Goal: Task Accomplishment & Management: Complete application form

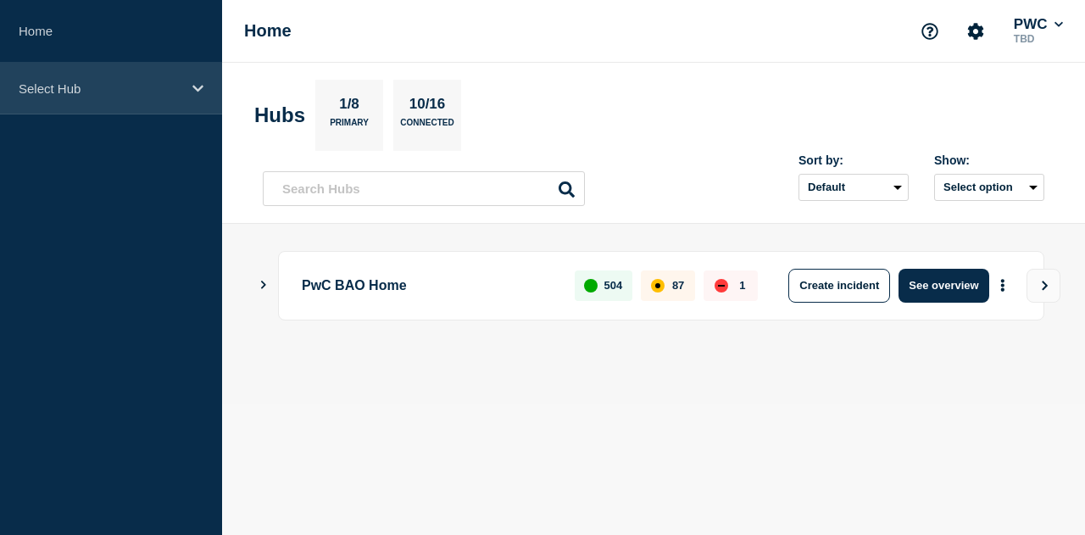
click at [190, 81] on div "Select Hub" at bounding box center [111, 89] width 222 height 52
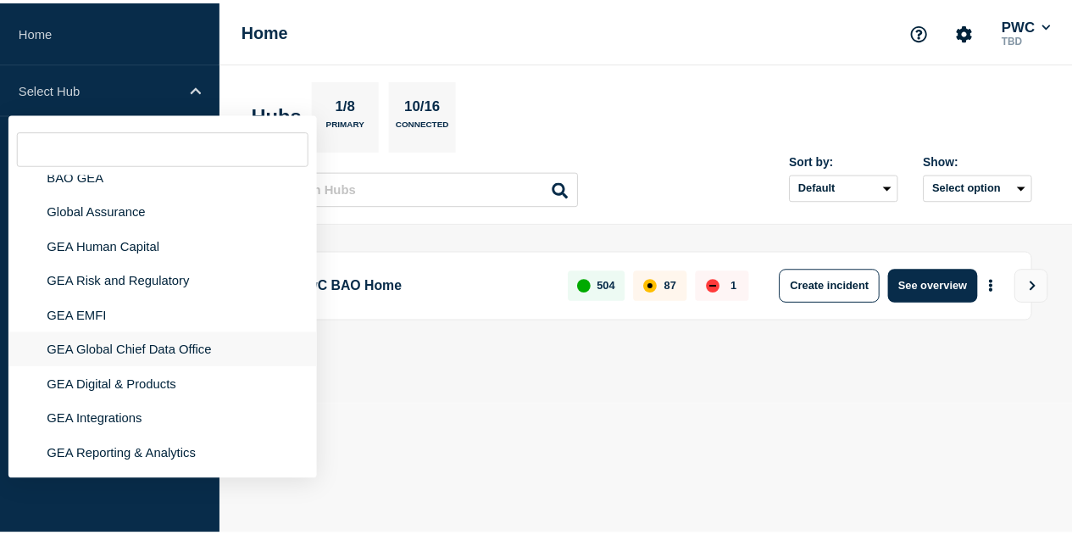
scroll to position [85, 0]
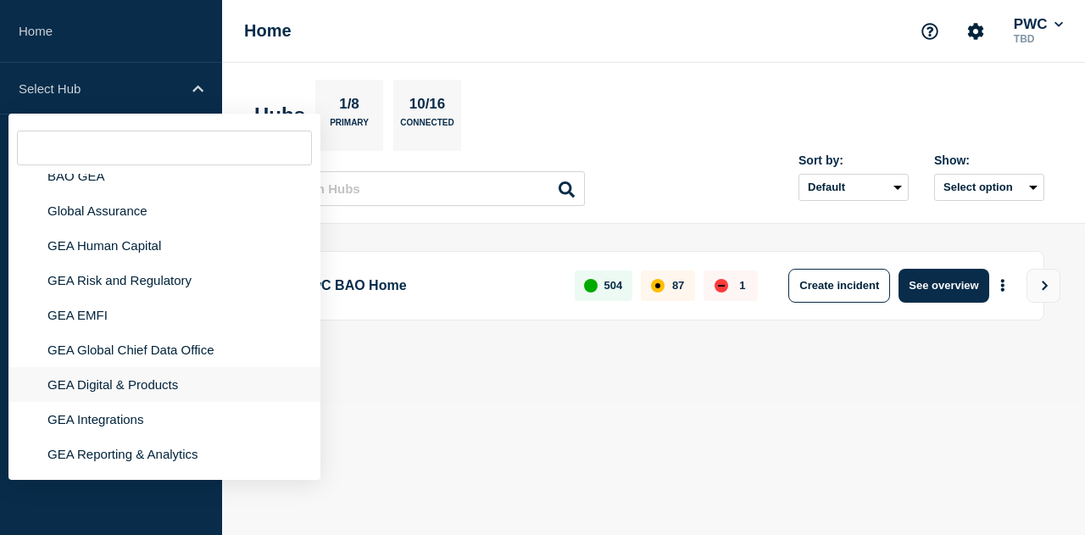
click at [125, 387] on li "GEA Digital & Products" at bounding box center [164, 384] width 312 height 35
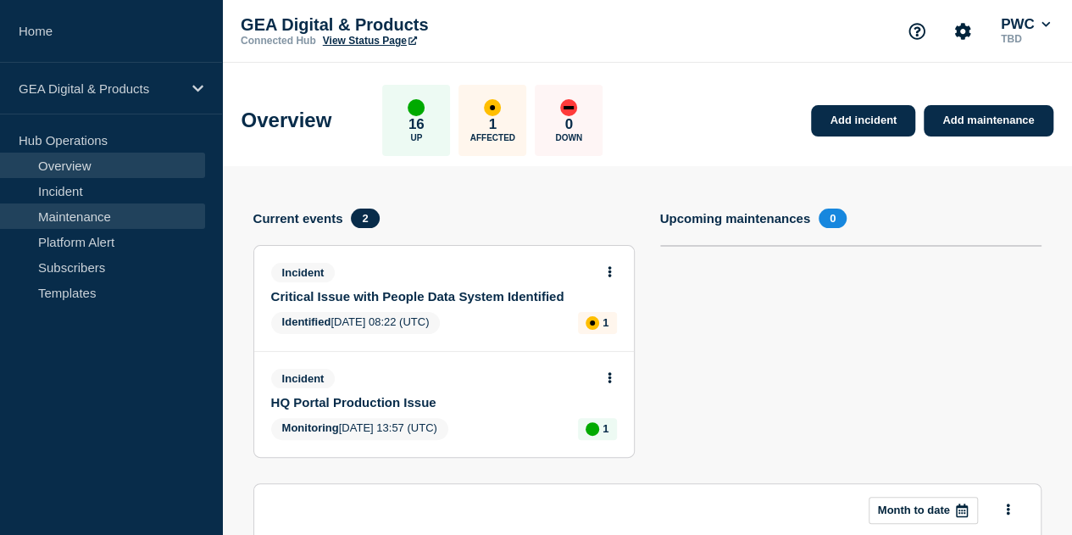
click at [83, 210] on link "Maintenance" at bounding box center [102, 215] width 205 height 25
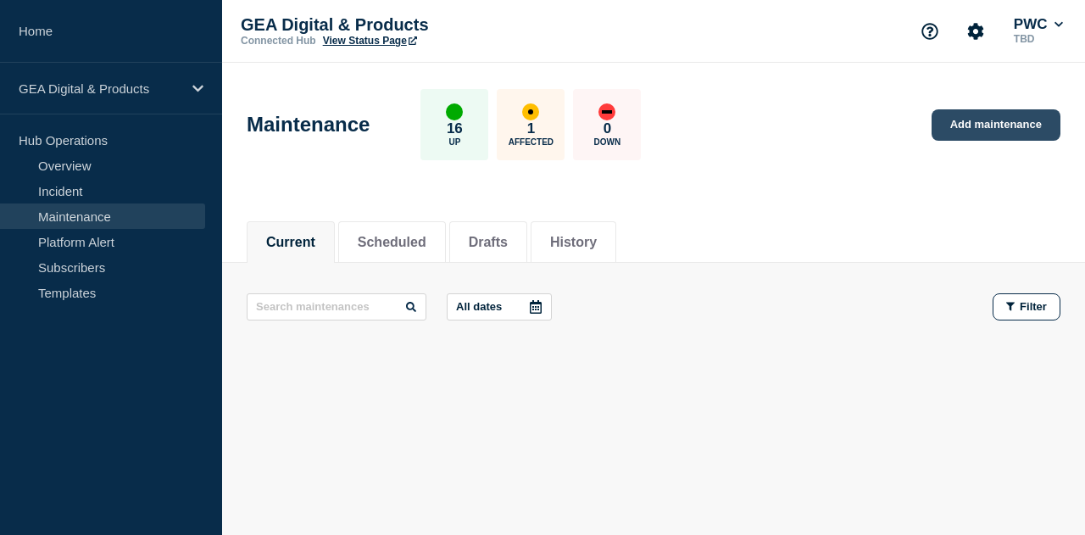
click at [995, 123] on link "Add maintenance" at bounding box center [996, 124] width 129 height 31
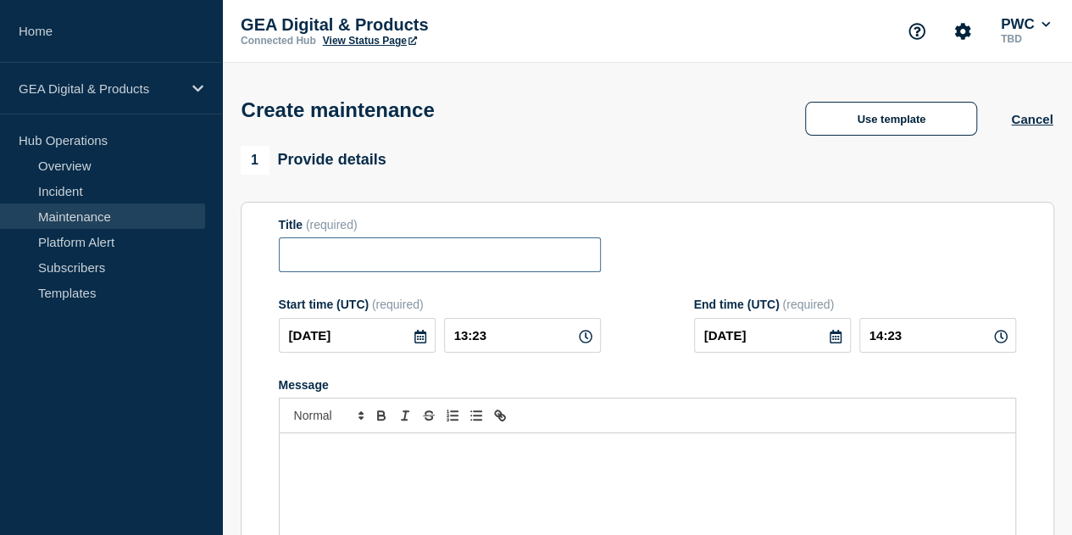
click at [415, 265] on input "Title" at bounding box center [440, 254] width 322 height 35
type input "Qualtrics Survey Tool Entra ID Migration"
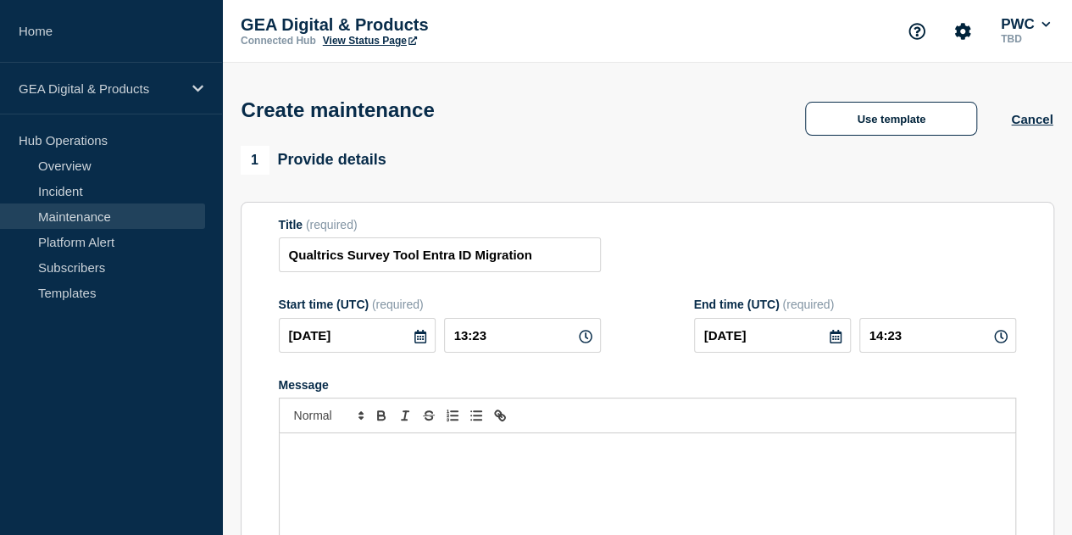
click at [414, 338] on icon at bounding box center [421, 337] width 14 height 14
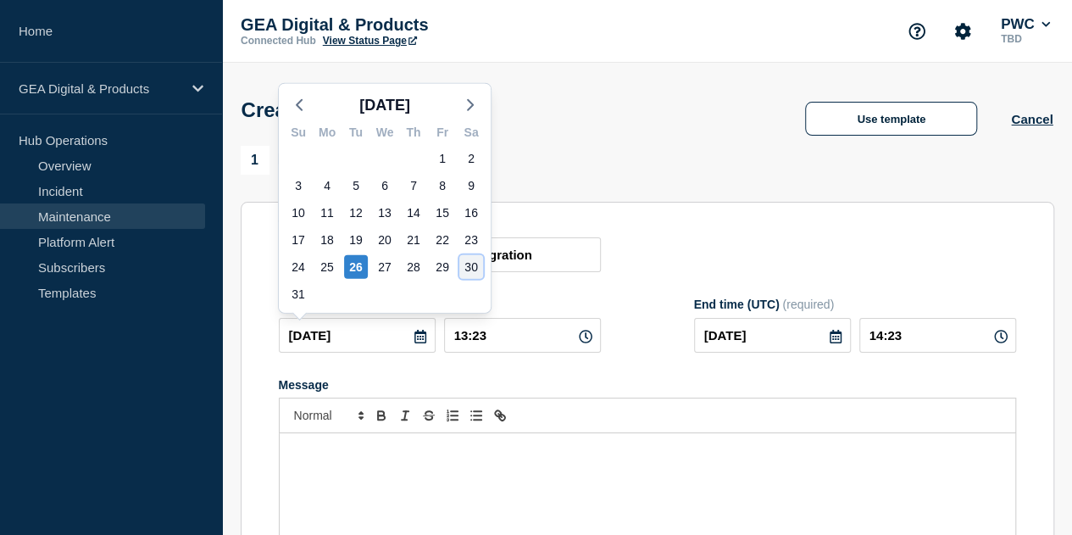
click at [471, 259] on div "30" at bounding box center [471, 267] width 24 height 24
type input "[DATE]"
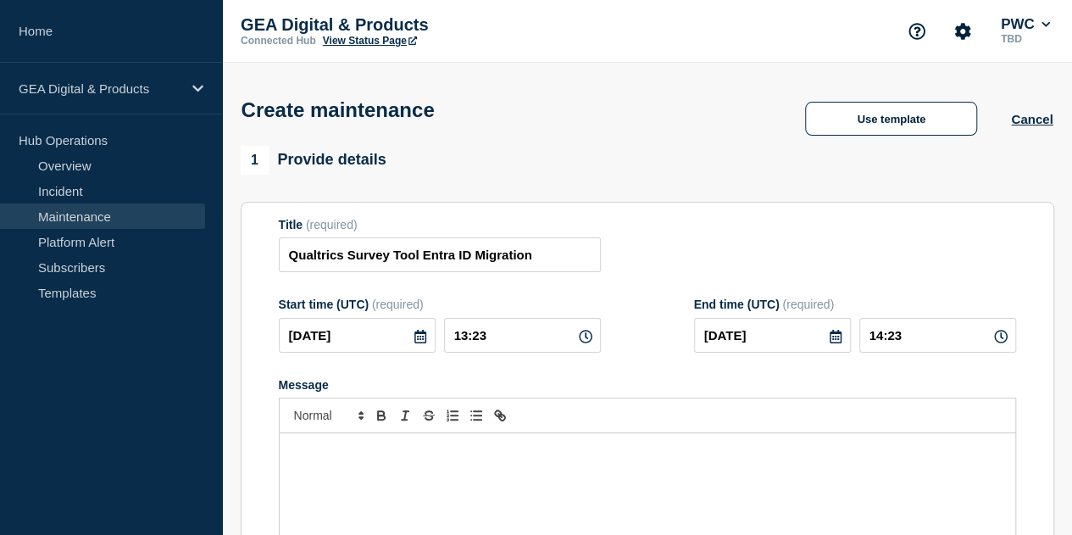
click at [579, 337] on icon at bounding box center [586, 337] width 14 height 14
click at [495, 342] on input "13:23" at bounding box center [522, 335] width 157 height 35
click at [470, 335] on input "13:23" at bounding box center [522, 335] width 157 height 35
type input "08:00"
click at [829, 343] on icon at bounding box center [836, 337] width 14 height 14
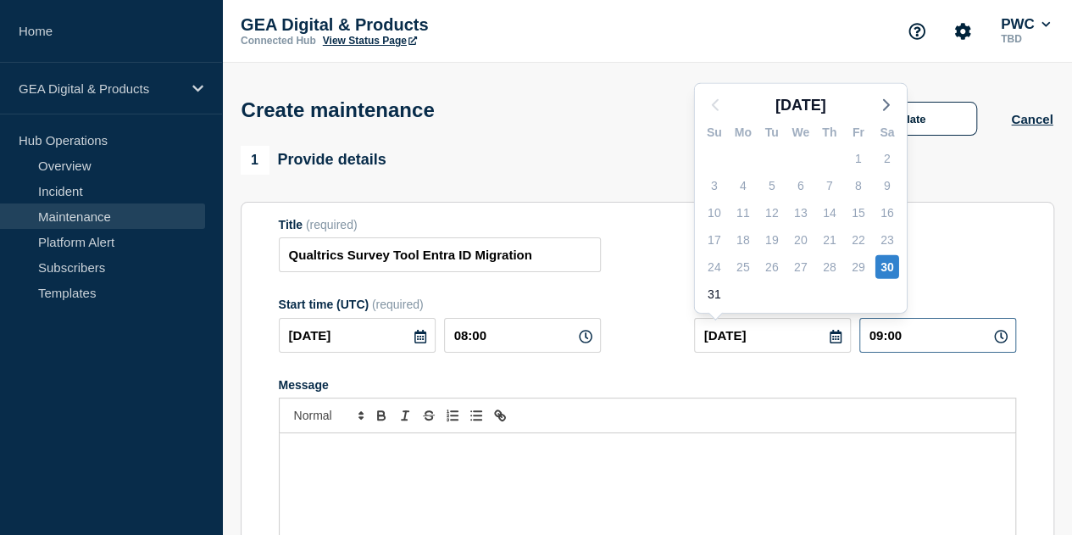
click at [888, 343] on input "09:00" at bounding box center [938, 335] width 157 height 35
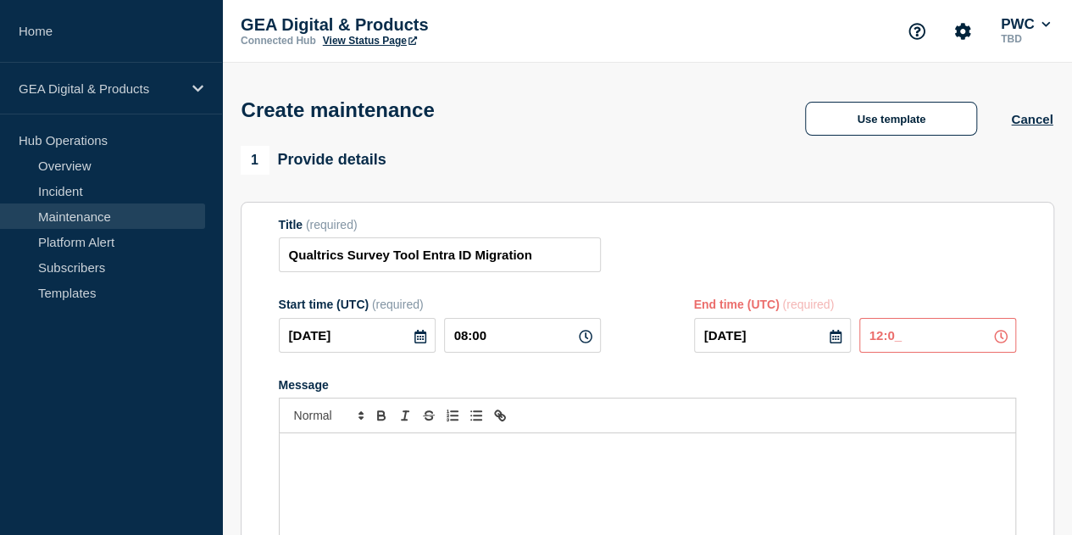
type input "12:00"
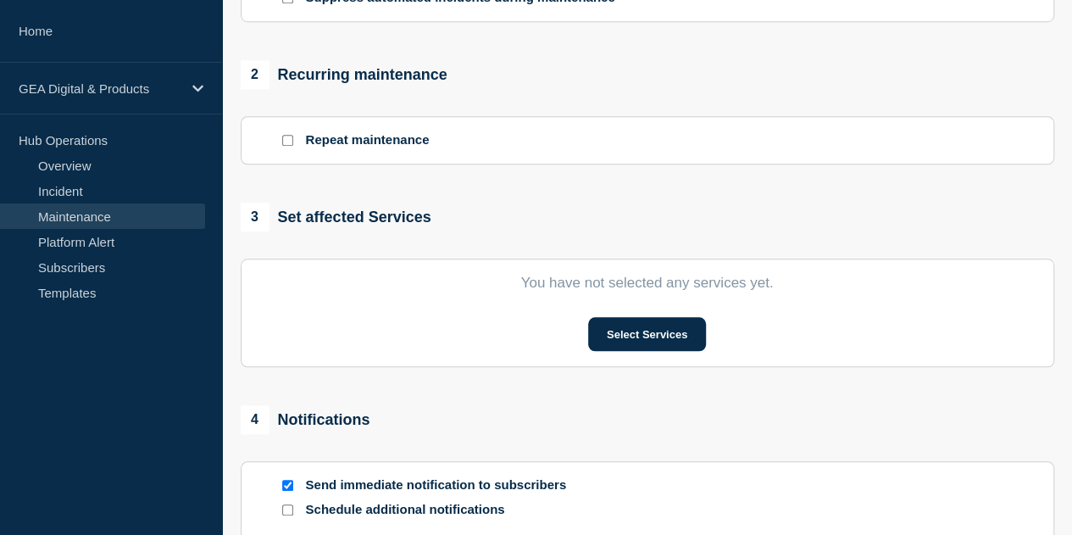
scroll to position [667, 0]
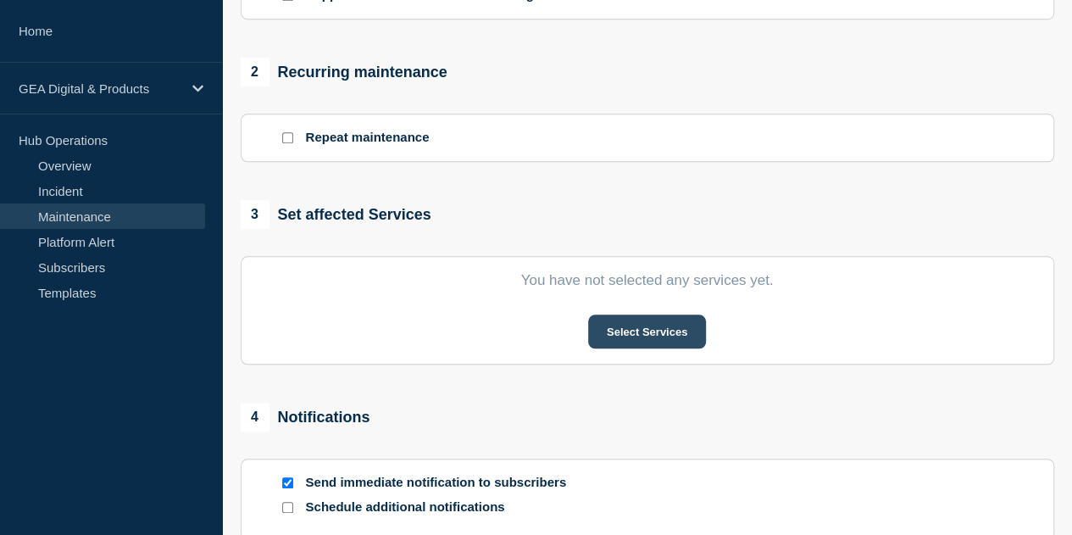
click at [665, 333] on button "Select Services" at bounding box center [647, 331] width 118 height 34
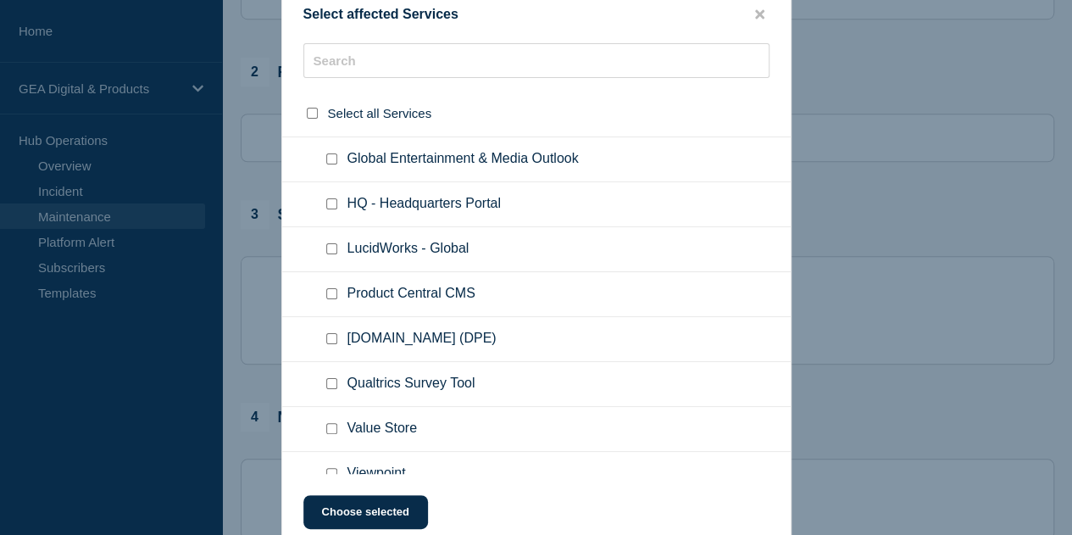
scroll to position [271, 0]
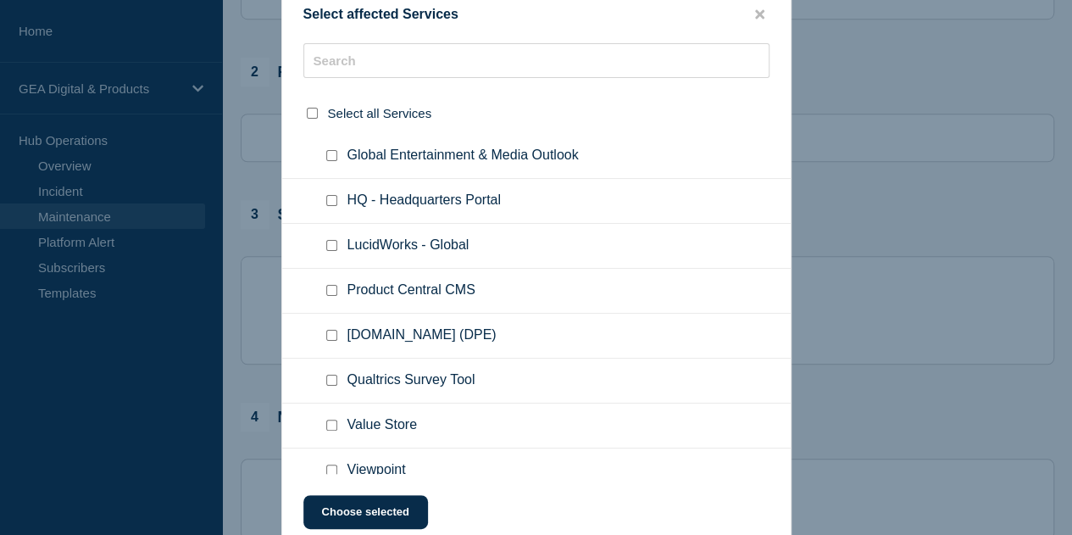
click at [332, 375] on input "Qualtrics Survey Tool checkbox" at bounding box center [331, 380] width 11 height 11
checkbox input "true"
click at [383, 517] on button "Choose selected" at bounding box center [365, 512] width 125 height 34
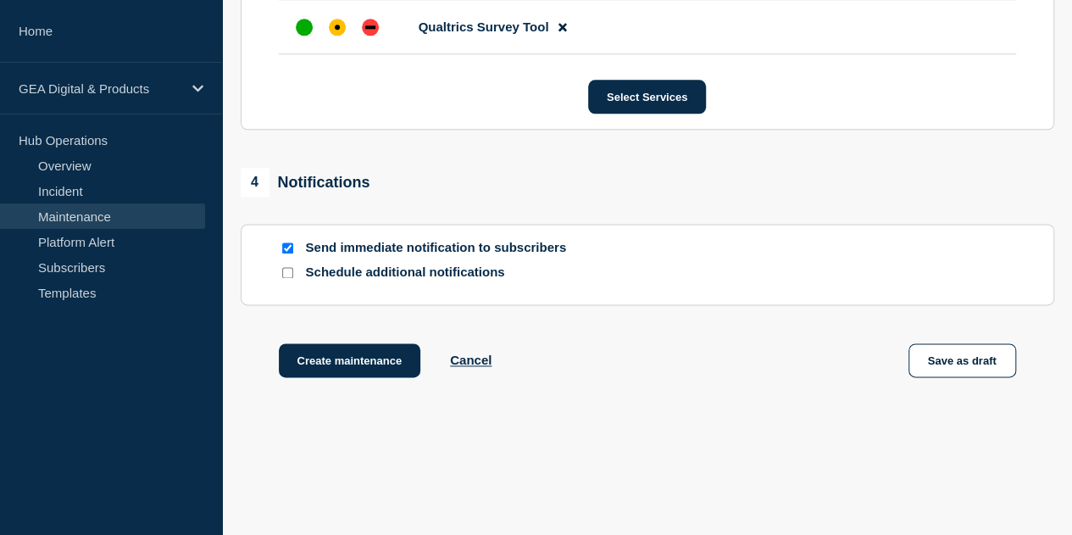
scroll to position [1031, 0]
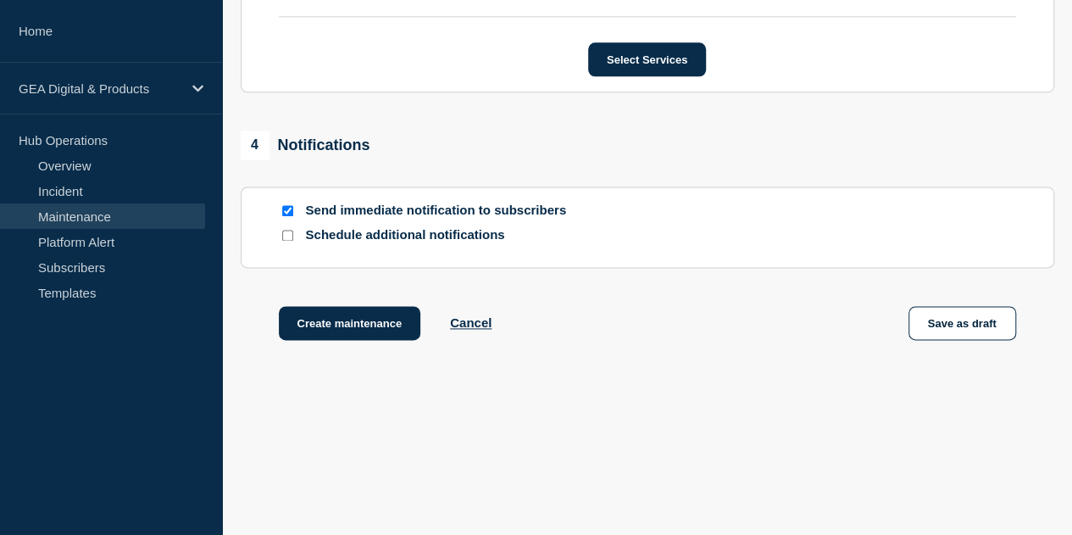
click at [288, 213] on input "Send immediate notification to subscribers" at bounding box center [287, 210] width 11 height 11
checkbox input "false"
click at [347, 329] on button "Create maintenance" at bounding box center [350, 323] width 142 height 34
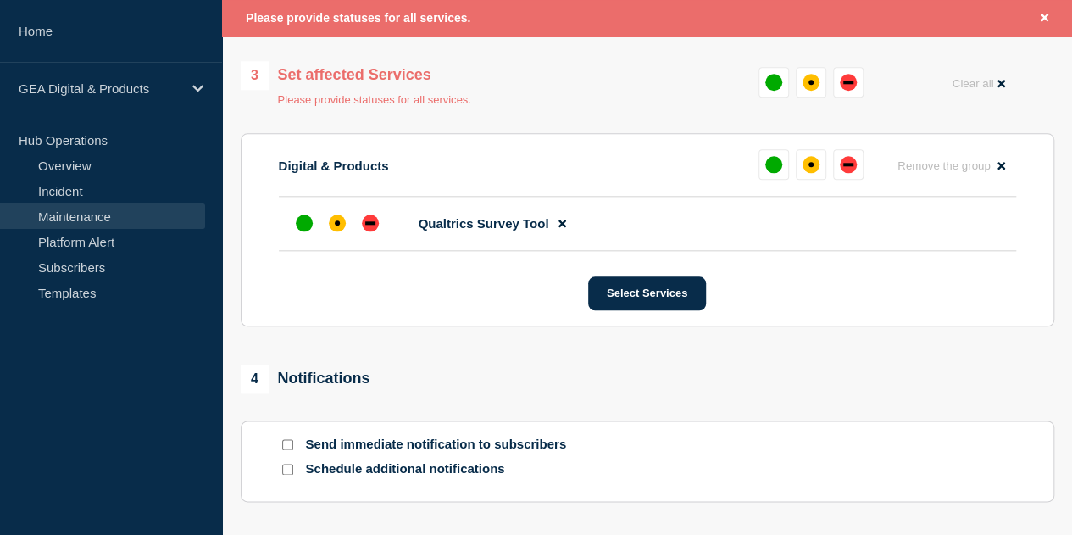
scroll to position [834, 0]
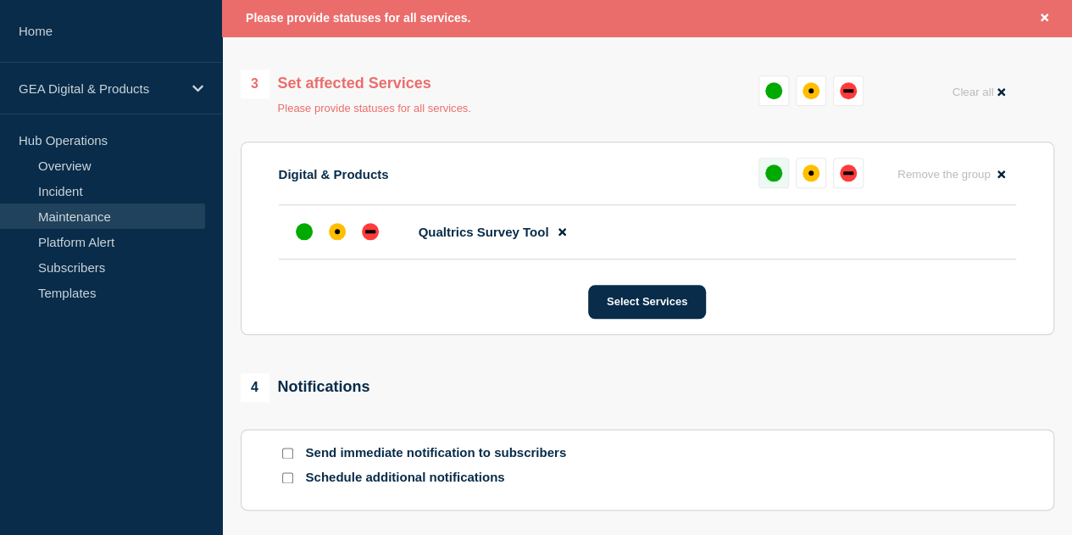
click at [778, 172] on div "up" at bounding box center [773, 172] width 17 height 17
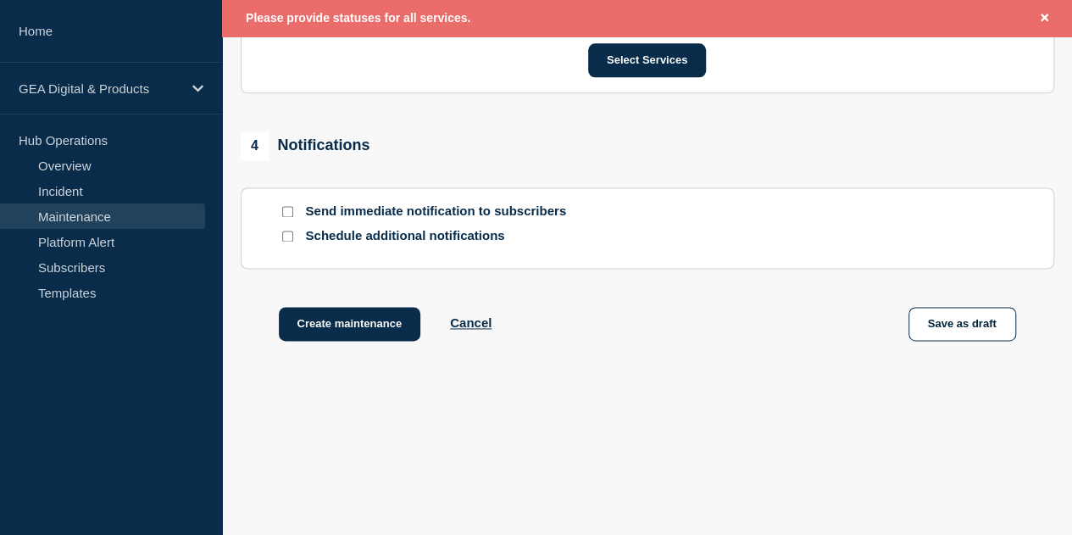
scroll to position [1066, 0]
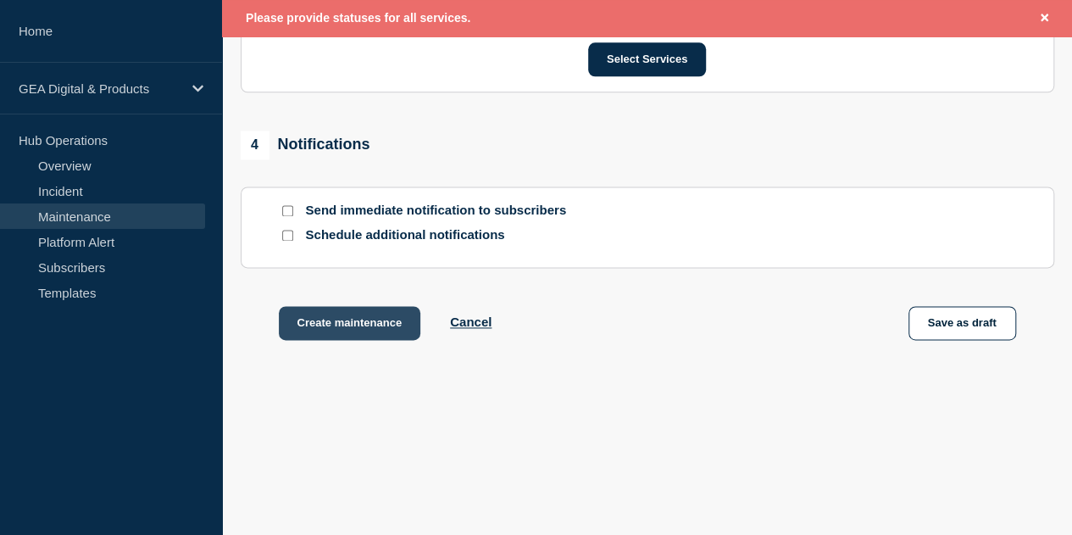
click at [337, 314] on button "Create maintenance" at bounding box center [350, 323] width 142 height 34
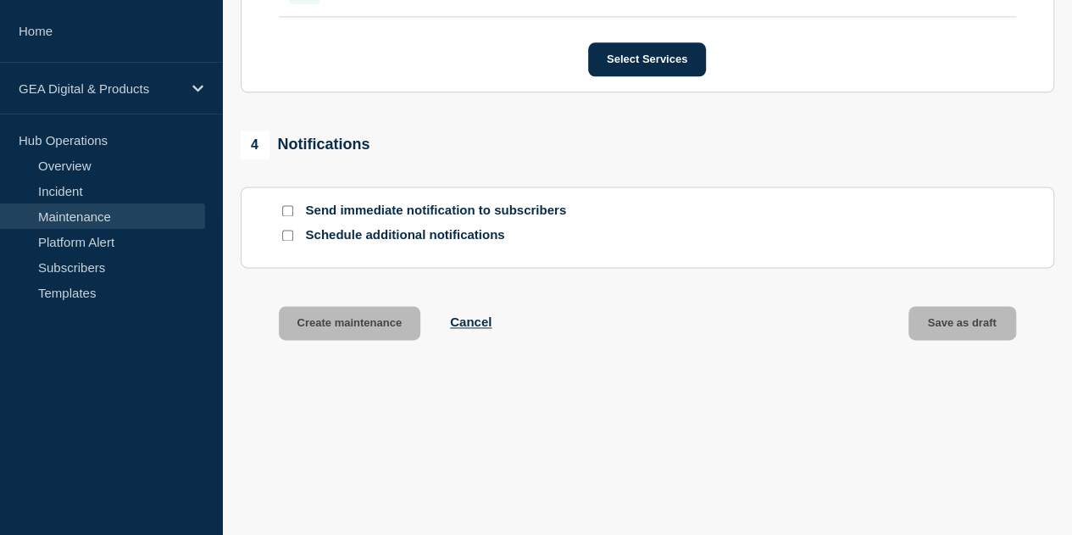
scroll to position [1031, 0]
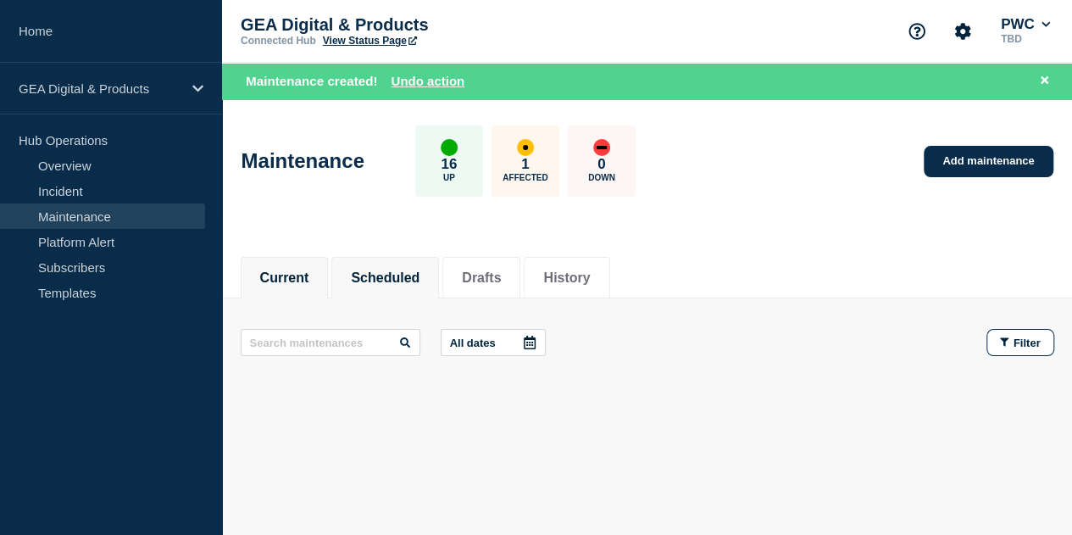
click at [393, 277] on button "Scheduled" at bounding box center [385, 277] width 69 height 15
click at [498, 286] on li "Drafts" at bounding box center [481, 278] width 78 height 42
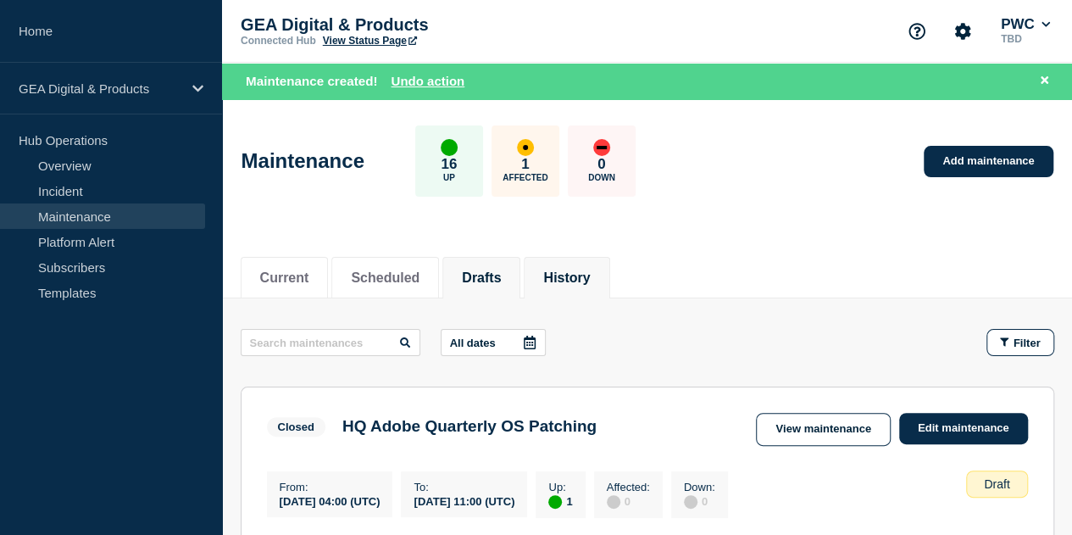
click at [586, 282] on button "History" at bounding box center [566, 277] width 47 height 15
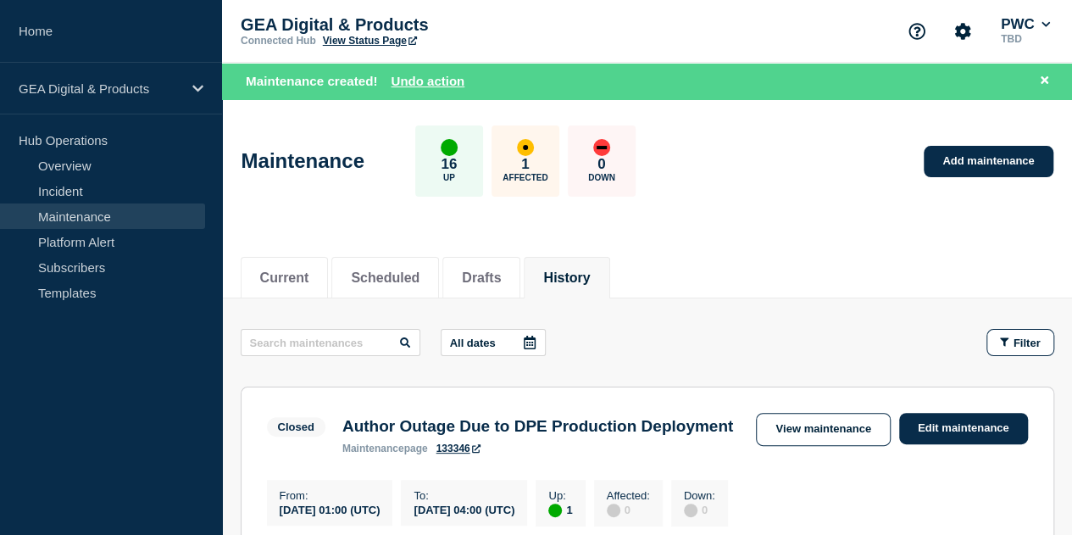
click at [123, 214] on link "Maintenance" at bounding box center [102, 215] width 205 height 25
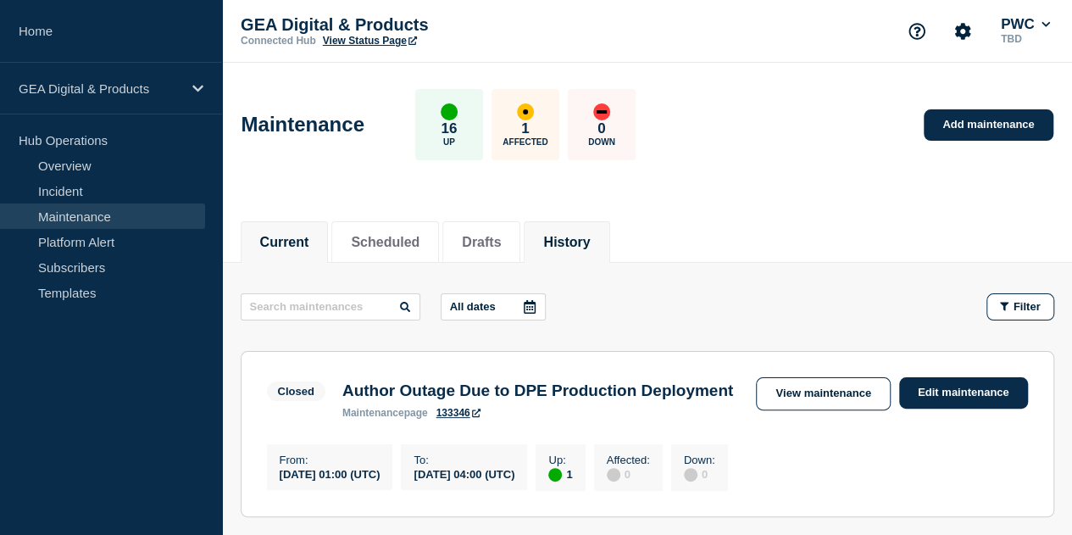
click at [293, 235] on button "Current" at bounding box center [284, 242] width 49 height 15
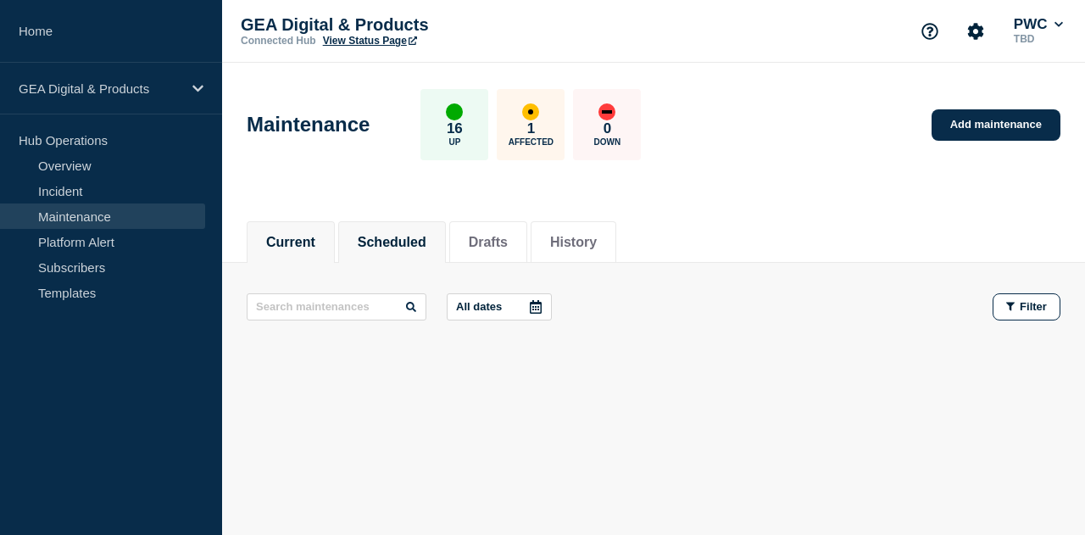
click at [420, 247] on button "Scheduled" at bounding box center [392, 242] width 69 height 15
click at [463, 112] on div "up" at bounding box center [454, 111] width 17 height 17
click at [508, 240] on button "Drafts" at bounding box center [488, 242] width 39 height 15
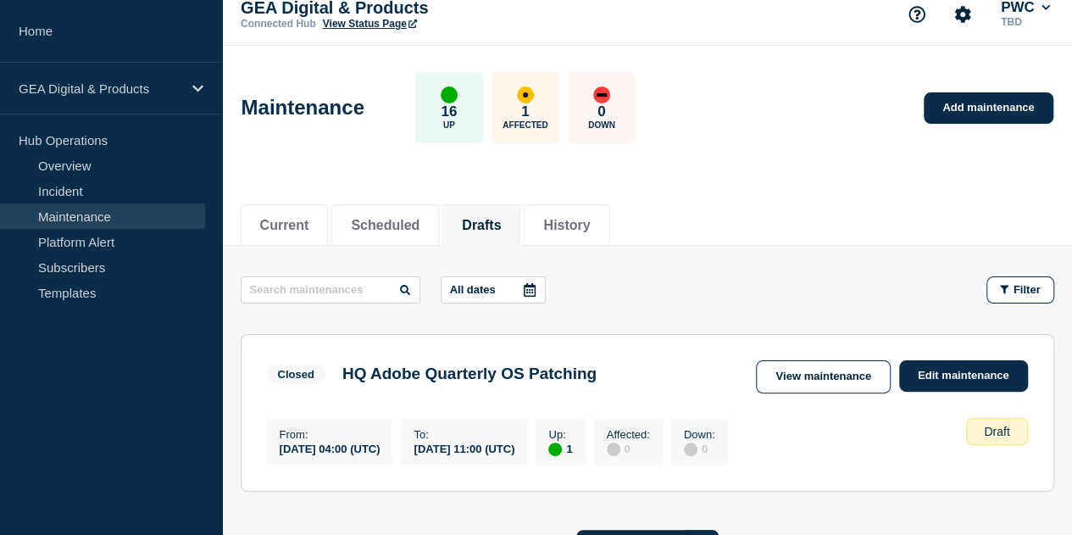
scroll to position [15, 0]
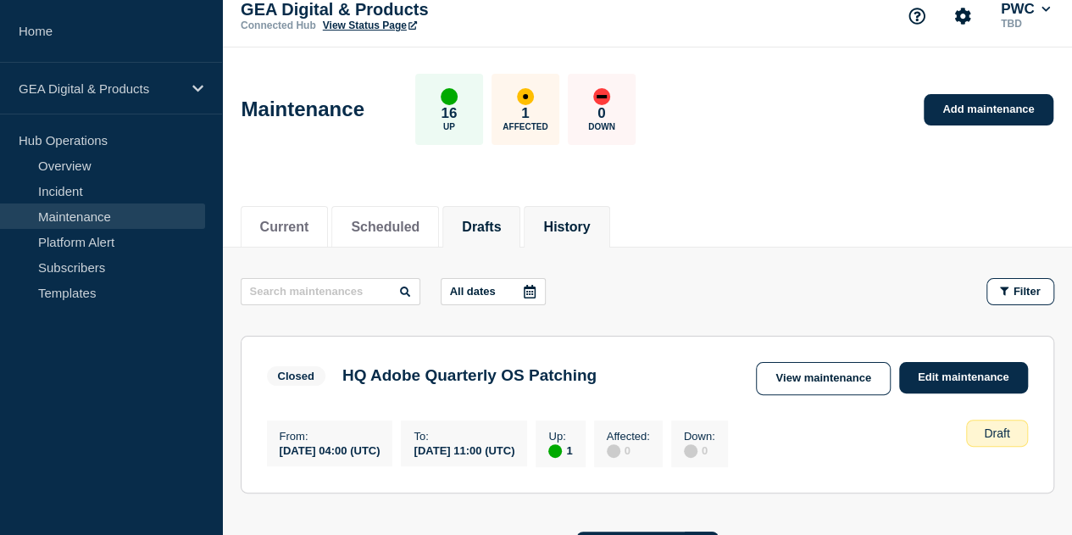
click at [602, 211] on li "History" at bounding box center [567, 227] width 86 height 42
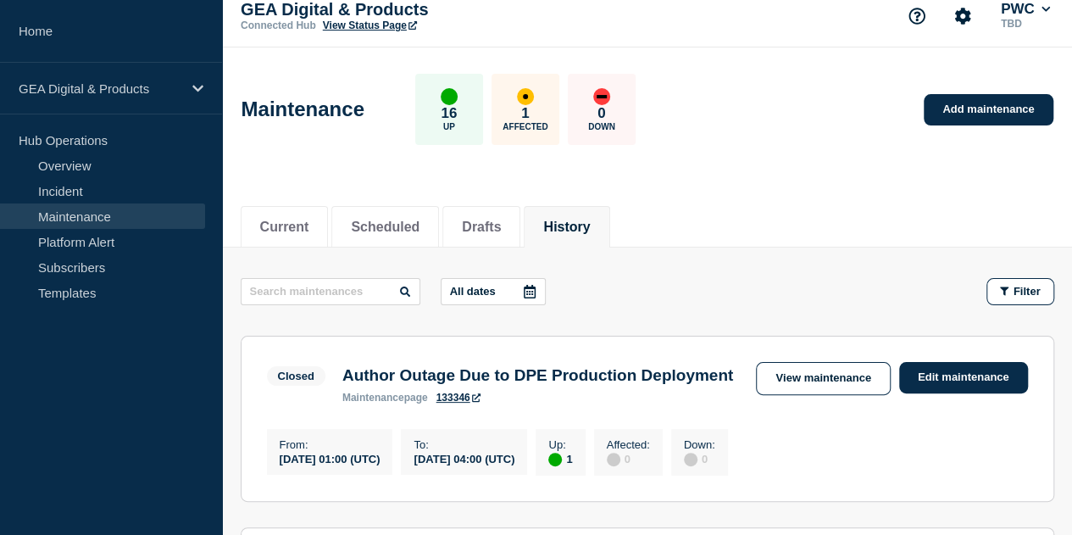
click at [590, 221] on button "History" at bounding box center [566, 227] width 47 height 15
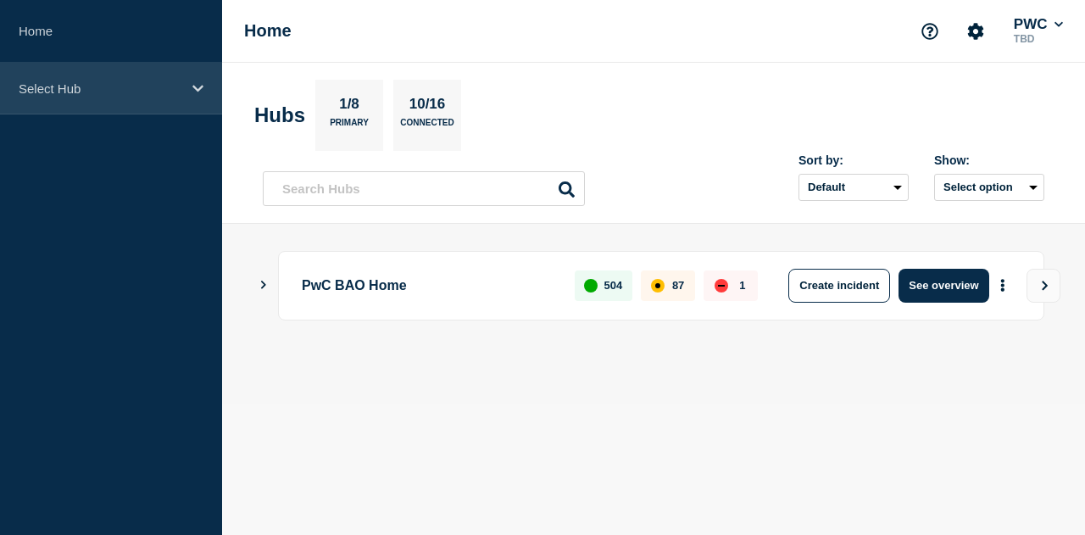
click at [198, 77] on div "Select Hub" at bounding box center [111, 89] width 222 height 52
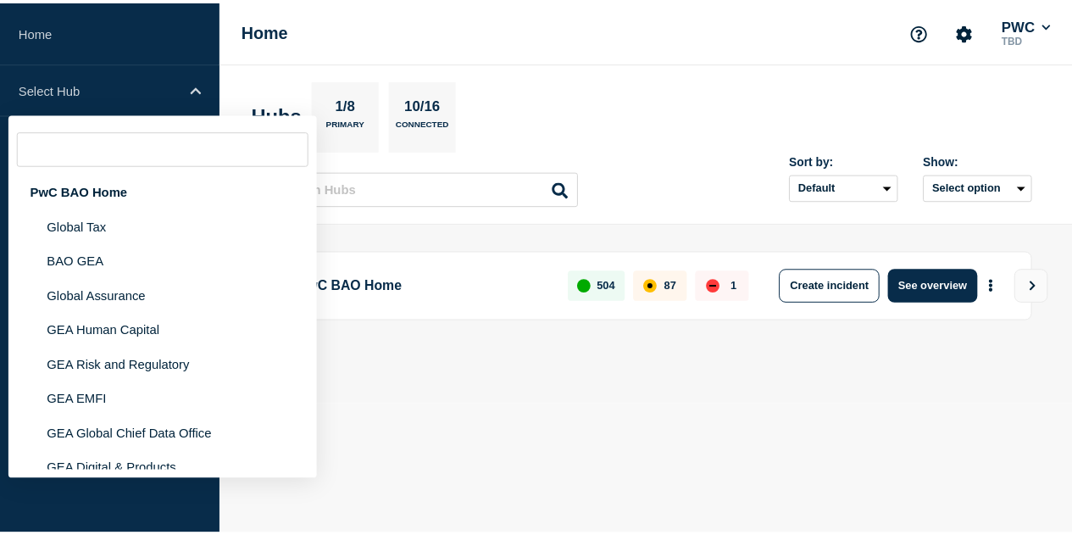
scroll to position [87, 0]
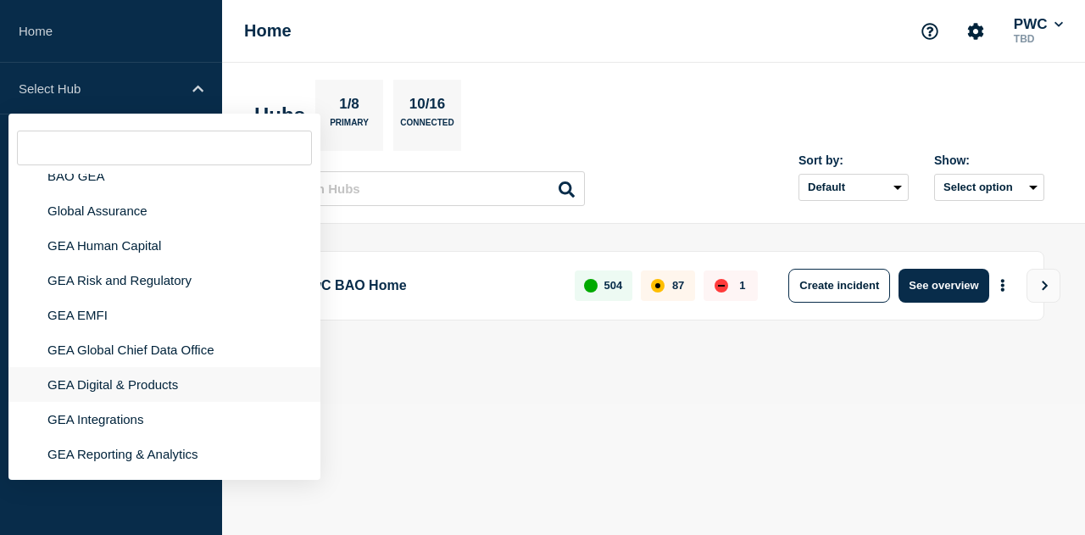
click at [176, 377] on li "GEA Digital & Products" at bounding box center [164, 384] width 312 height 35
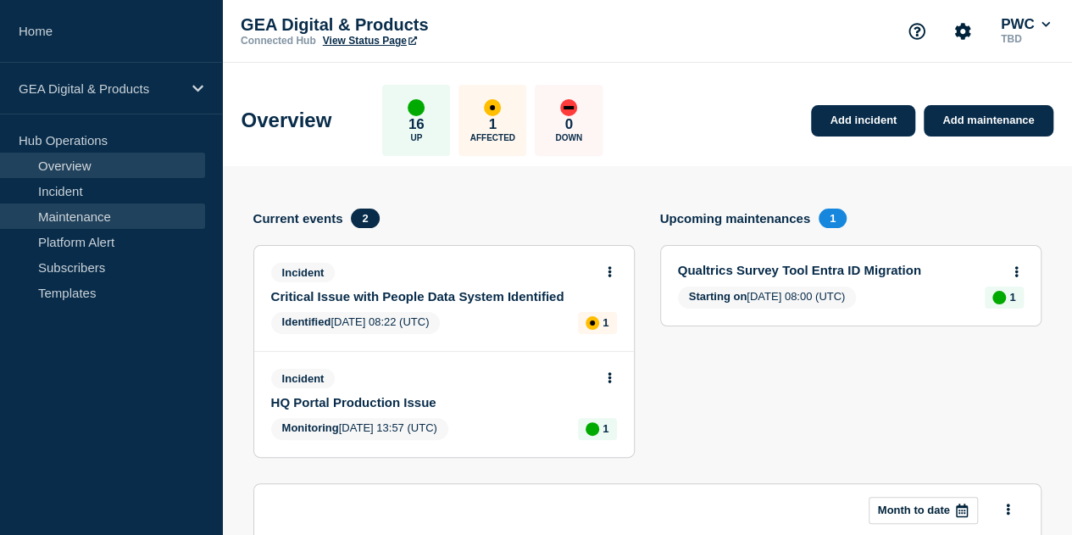
click at [136, 211] on link "Maintenance" at bounding box center [102, 215] width 205 height 25
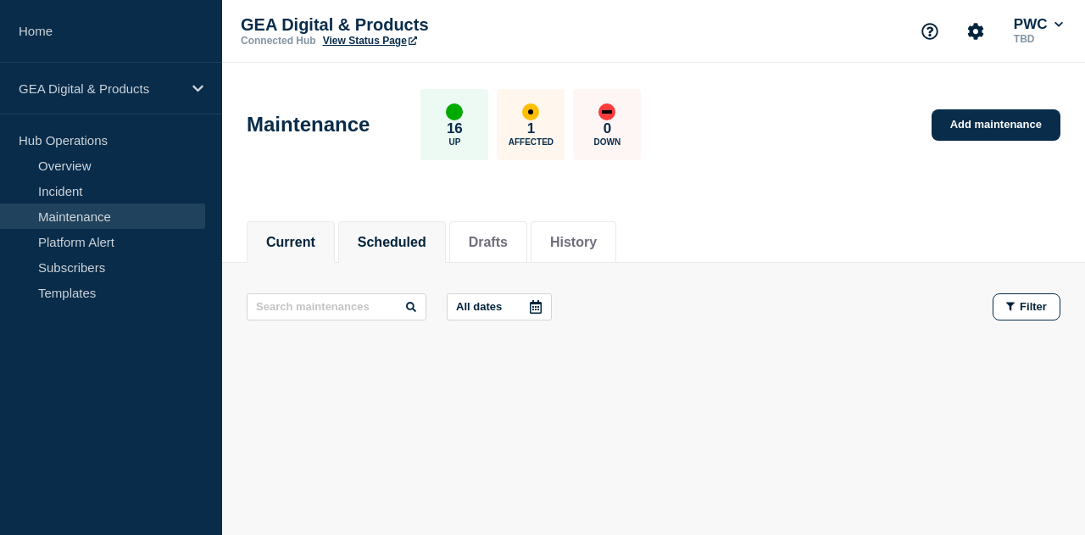
click at [446, 236] on li "Scheduled" at bounding box center [392, 242] width 108 height 42
